Goal: Task Accomplishment & Management: Manage account settings

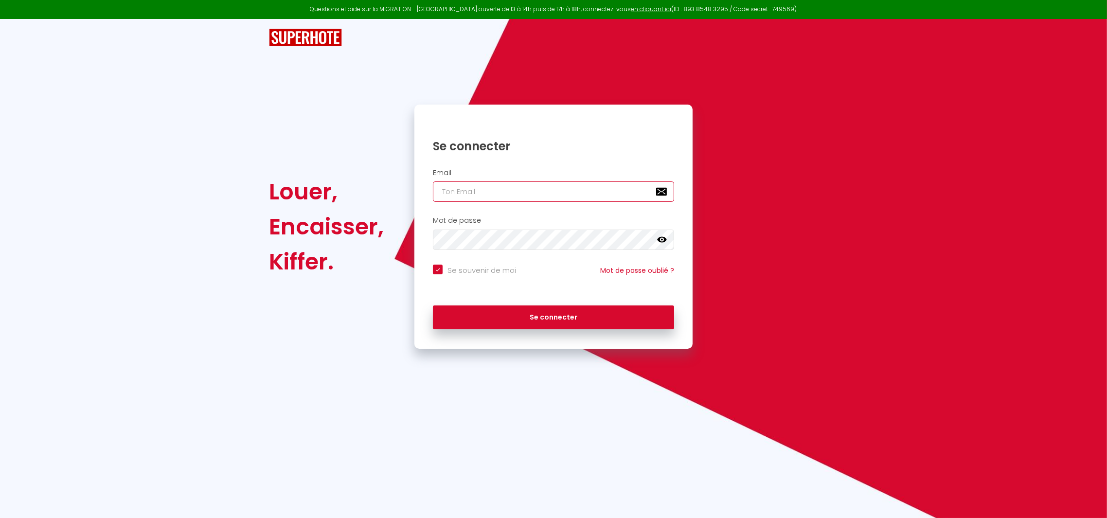
click at [472, 194] on input "email" at bounding box center [553, 191] width 241 height 20
type input "e"
checkbox input "true"
type input "el"
checkbox input "true"
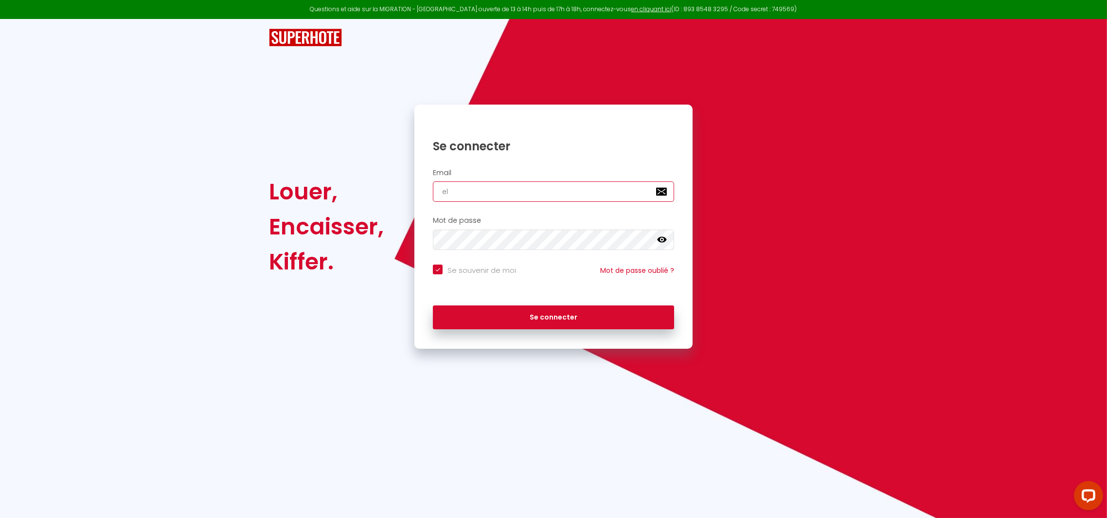
type input "ell"
checkbox input "true"
type input "elle"
checkbox input "true"
type input "elleb"
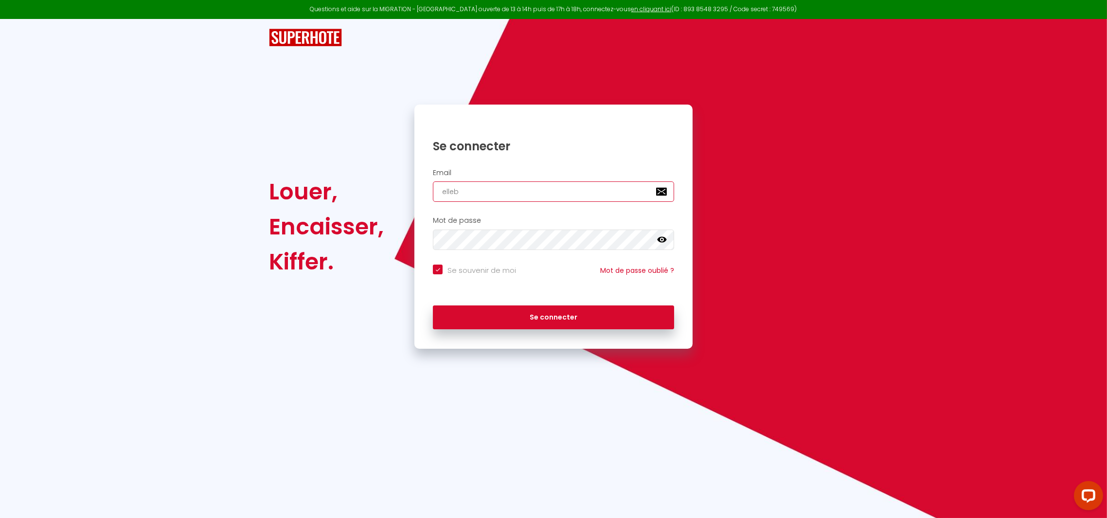
checkbox input "true"
type input "ellebo"
checkbox input "true"
type input "elleboo"
checkbox input "true"
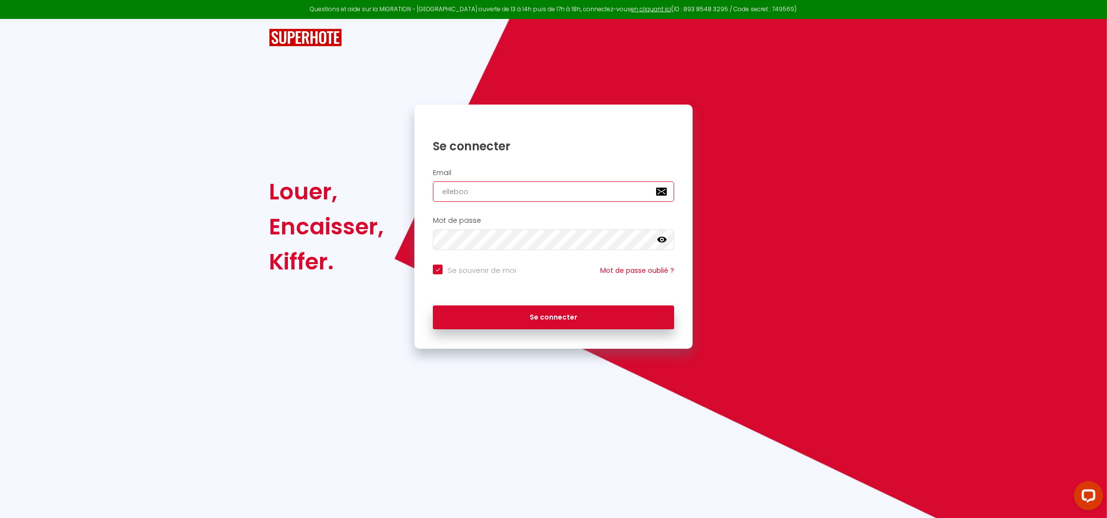
type input "ellebood"
checkbox input "true"
type input "elleboode"
checkbox input "true"
type input "elleboode."
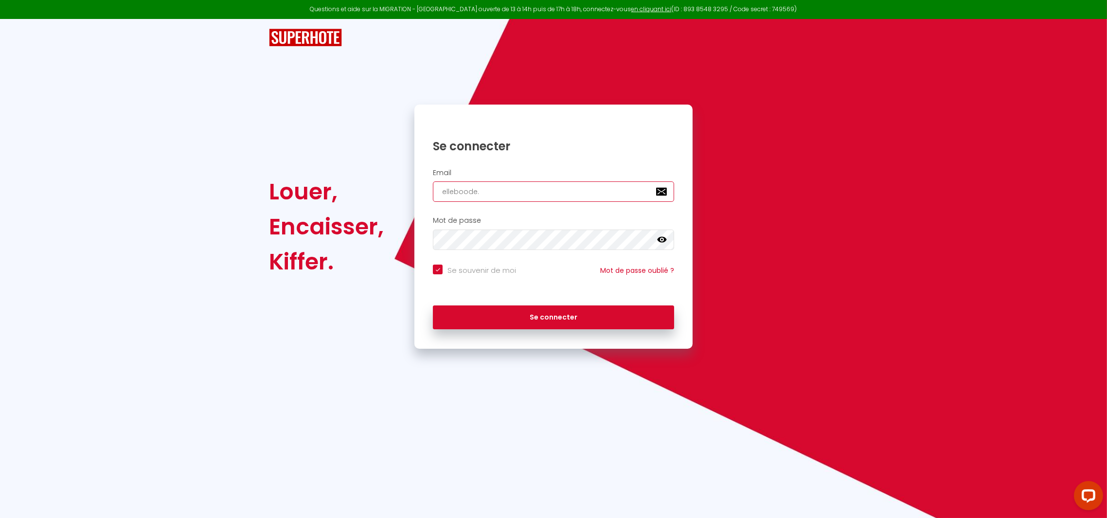
checkbox input "true"
type input "elleboode.r"
checkbox input "true"
type input "[DOMAIN_NAME]"
checkbox input "true"
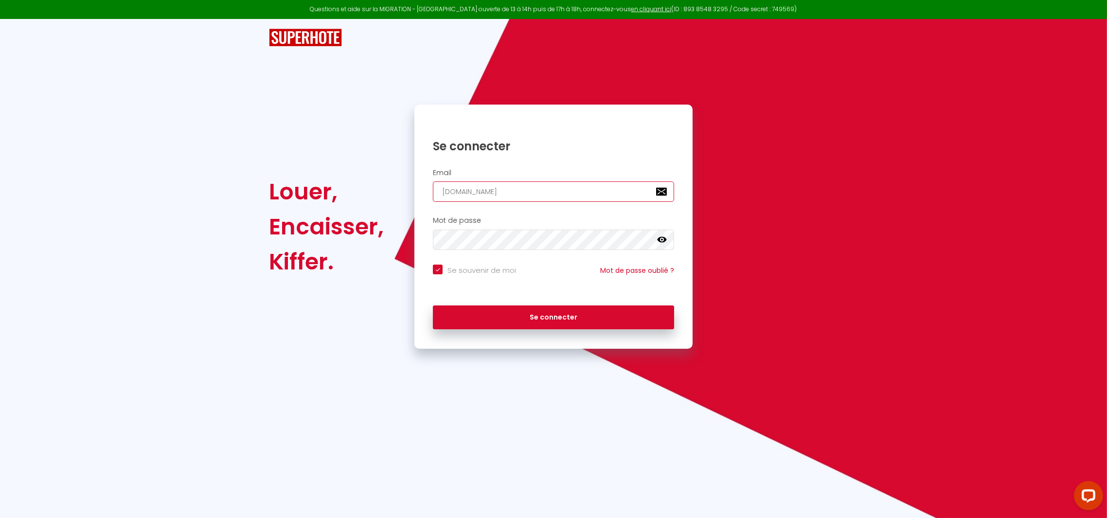
type input "elleboode.rom"
checkbox input "true"
type input "elleboode.[GEOGRAPHIC_DATA]"
checkbox input "true"
type input "elleboode.romai"
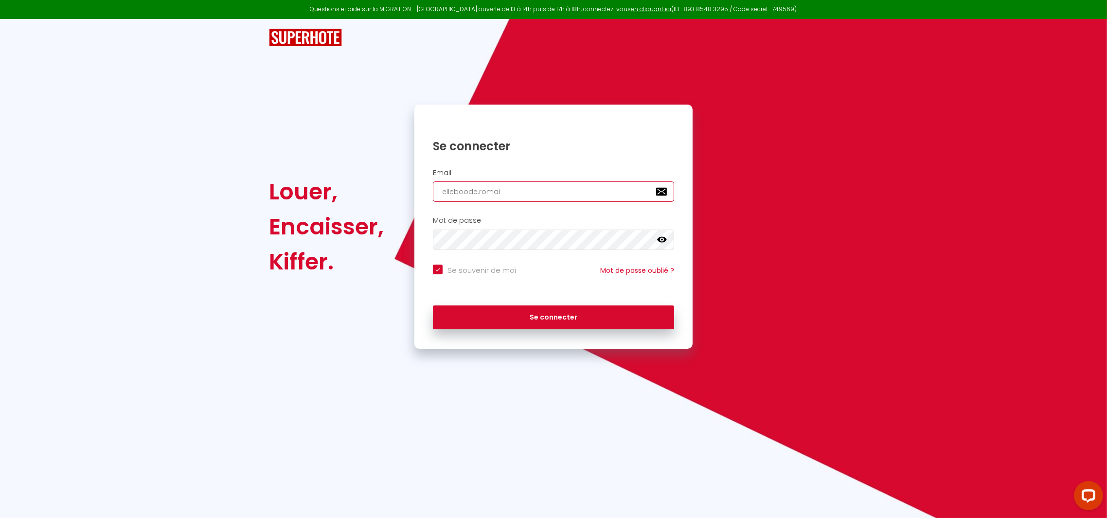
checkbox input "true"
type input "elleboode.[PERSON_NAME]"
checkbox input "true"
type input "elleboode.[PERSON_NAME]@"
checkbox input "true"
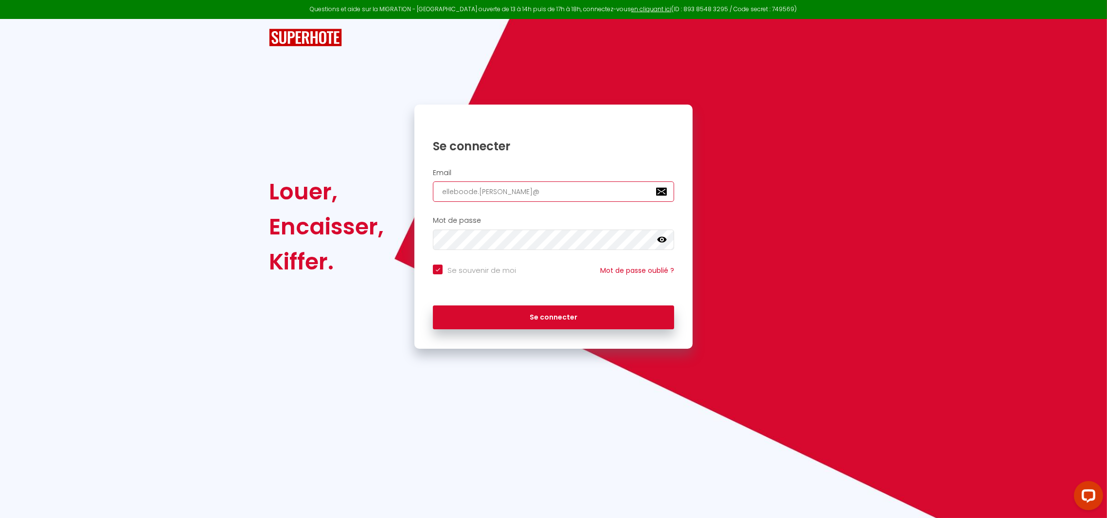
type input "elleboode.romain@g"
checkbox input "true"
type input "elleboode.romain@gm"
checkbox input "true"
type input "elleboode.romain@gma"
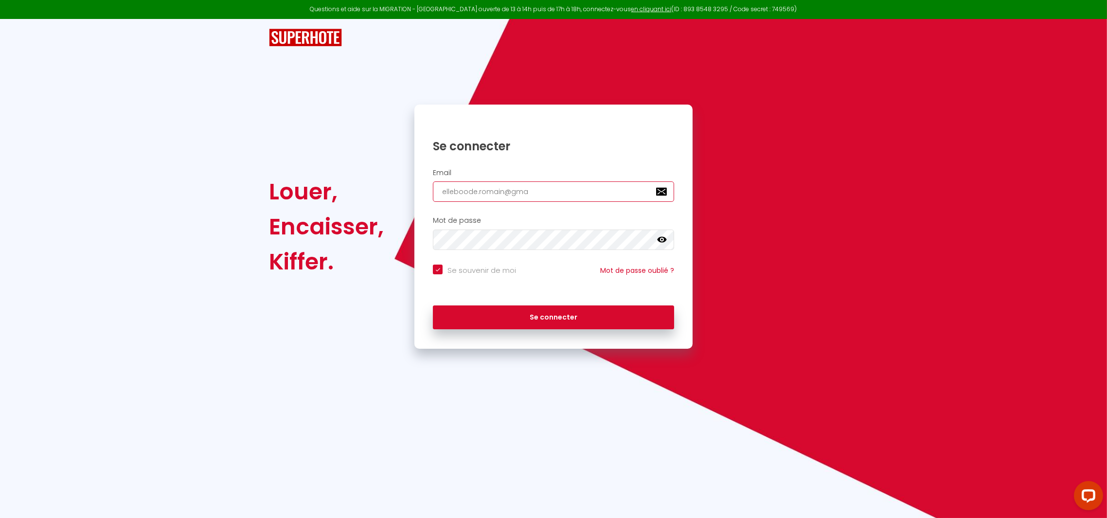
checkbox input "true"
type input "elleboode.romain@gmai"
checkbox input "true"
type input "[EMAIL_ADDRESS]"
checkbox input "true"
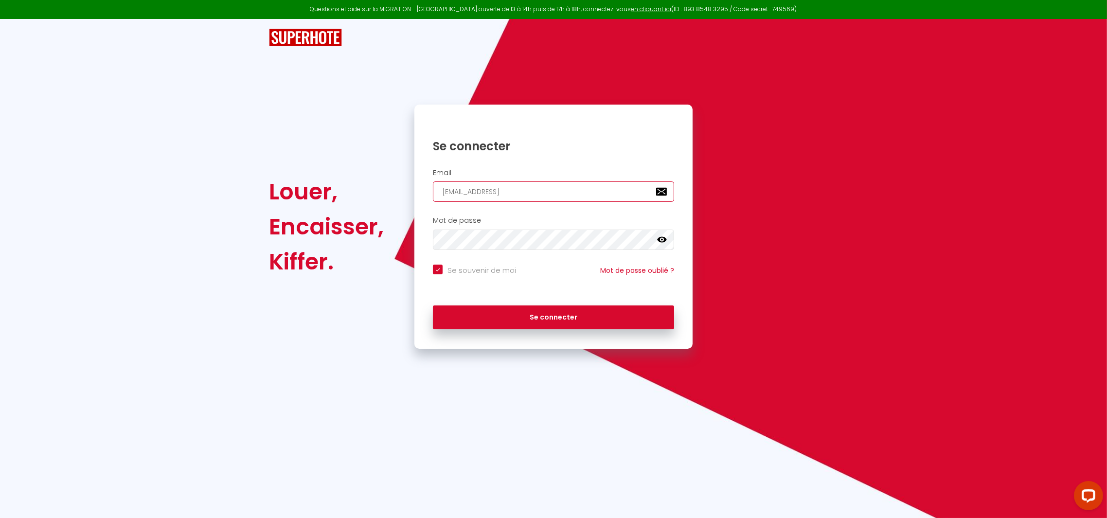
type input "[EMAIL_ADDRESS]."
checkbox input "true"
type input "elleboode.romain@gmail.c"
checkbox input "true"
type input "[EMAIL_ADDRESS][DOMAIN_NAME]"
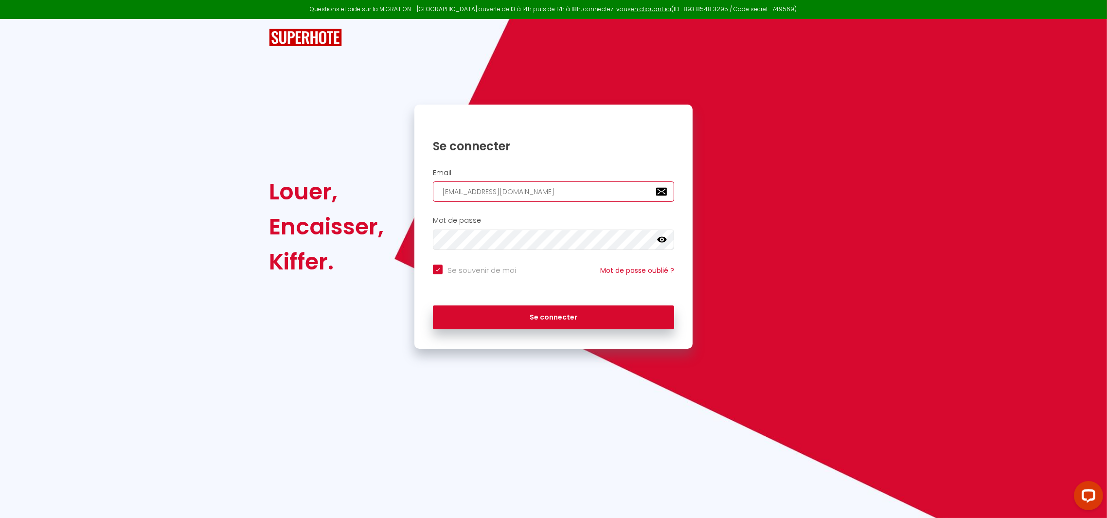
checkbox input "true"
type input "[EMAIL_ADDRESS][DOMAIN_NAME]"
checkbox input "true"
type input "[EMAIL_ADDRESS][DOMAIN_NAME]"
click at [433, 305] on button "Se connecter" at bounding box center [553, 317] width 241 height 24
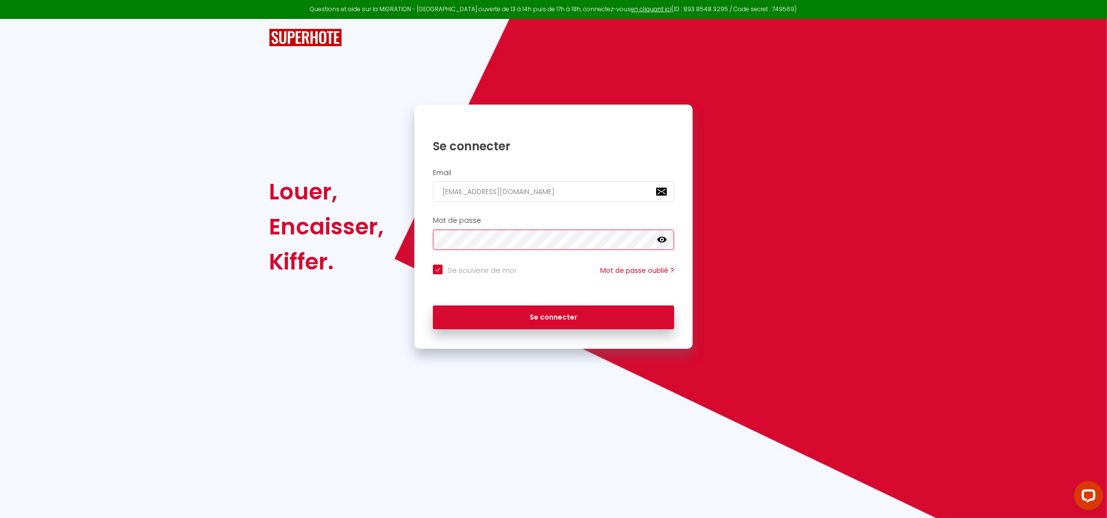
checkbox input "true"
